Goal: Transaction & Acquisition: Purchase product/service

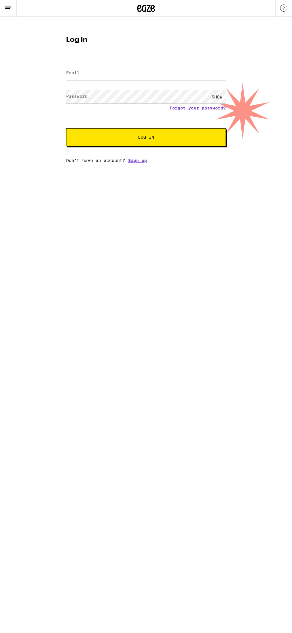
click at [145, 73] on input "Email" at bounding box center [146, 73] width 160 height 13
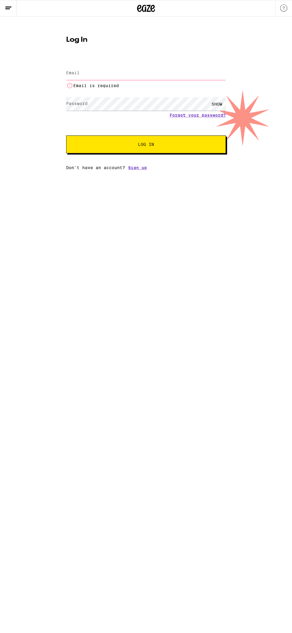
type input "[PERSON_NAME][EMAIL_ADDRESS][DOMAIN_NAME]"
click at [66, 135] on button "Log In" at bounding box center [146, 144] width 160 height 18
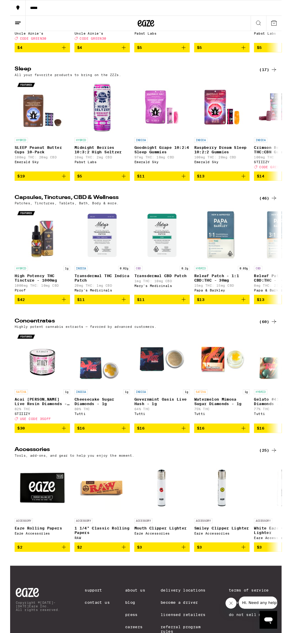
scroll to position [2388, 0]
